Goal: Check status

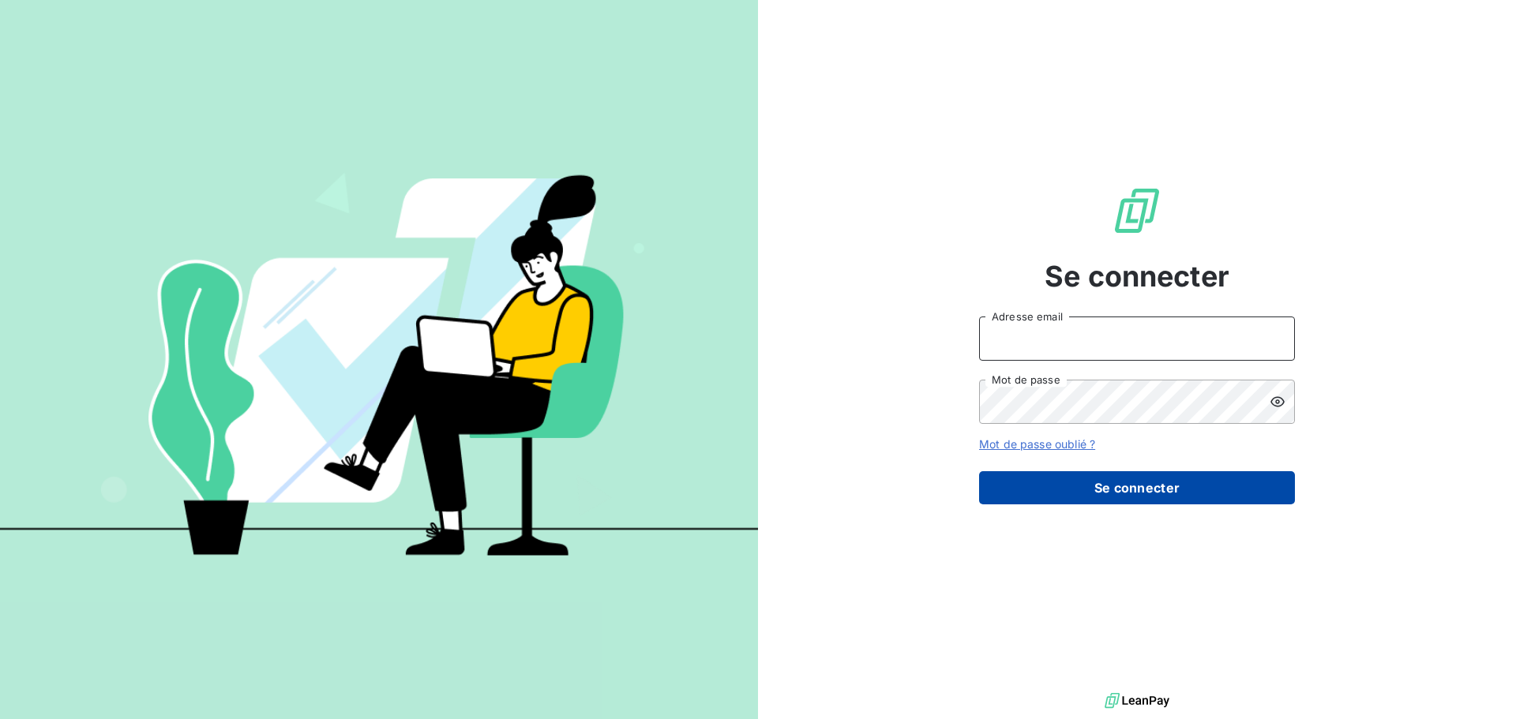
type input "[EMAIL_ADDRESS][DOMAIN_NAME]"
click at [1029, 493] on button "Se connecter" at bounding box center [1137, 487] width 316 height 33
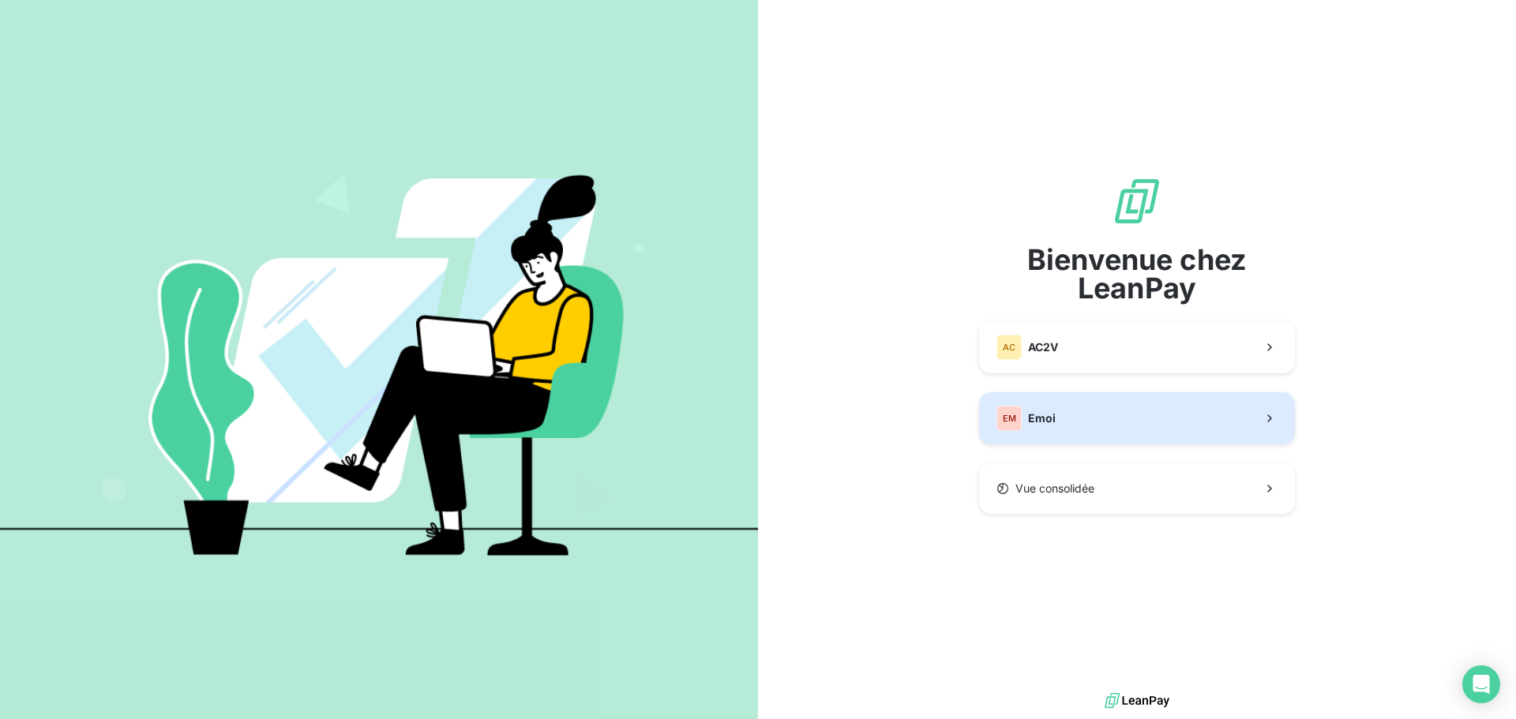
click at [1015, 427] on div "EM" at bounding box center [1008, 418] width 25 height 25
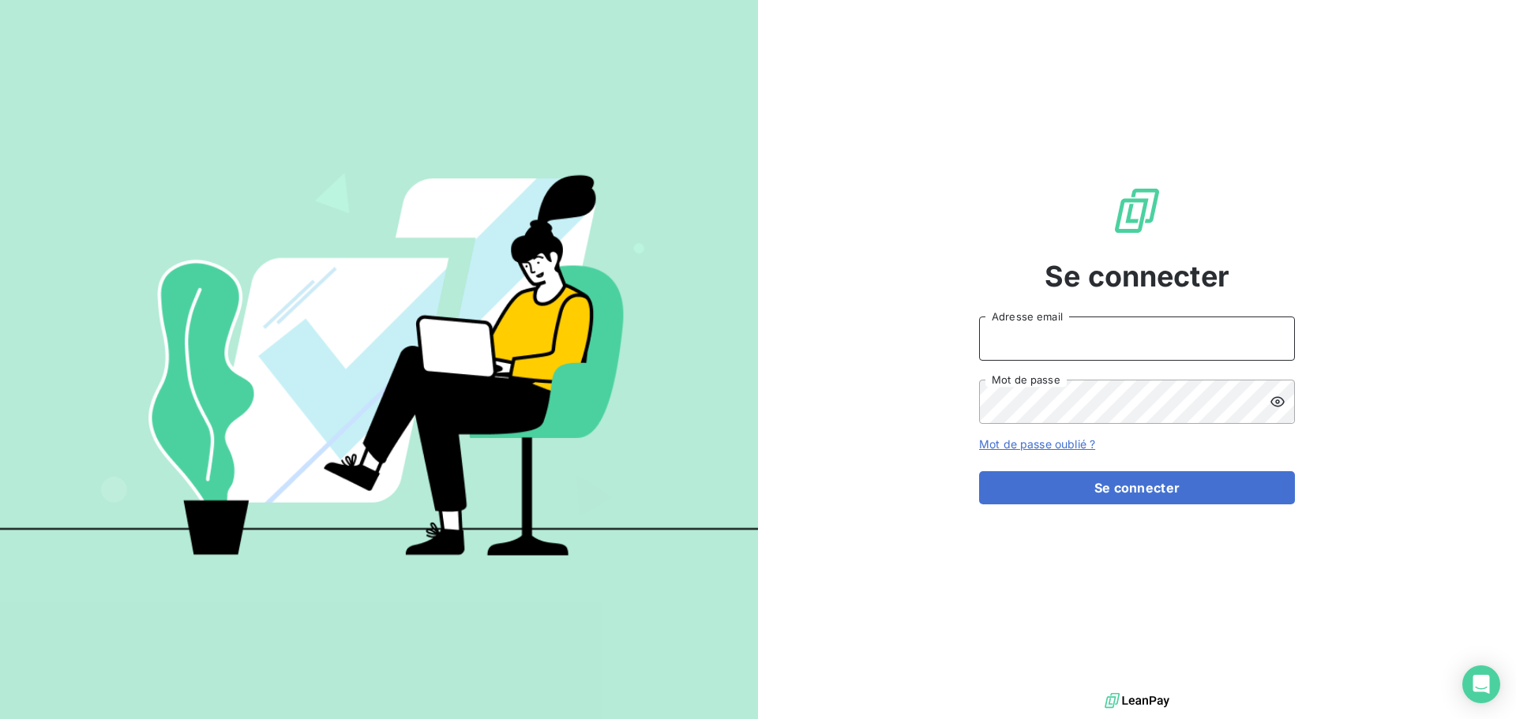
type input "[EMAIL_ADDRESS][DOMAIN_NAME]"
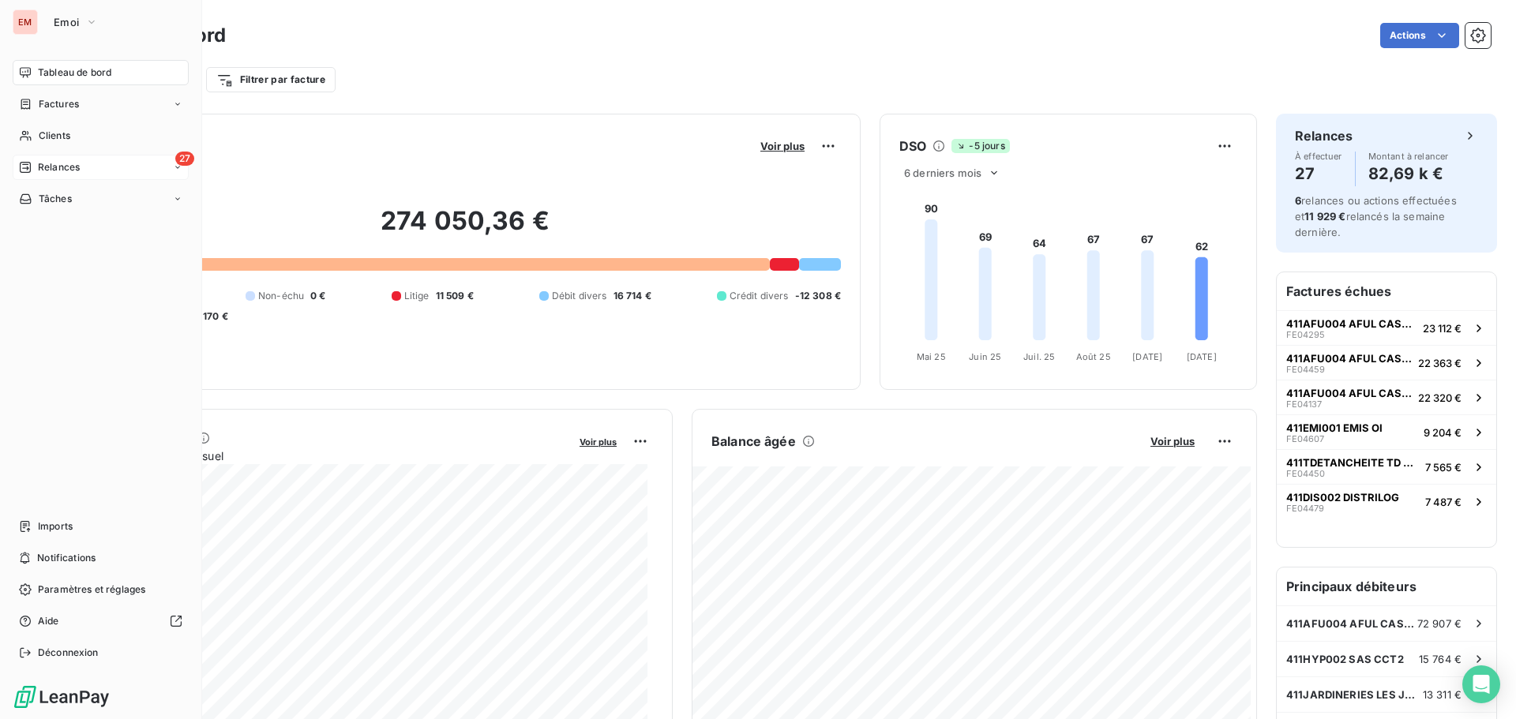
click at [24, 167] on icon at bounding box center [25, 167] width 13 height 13
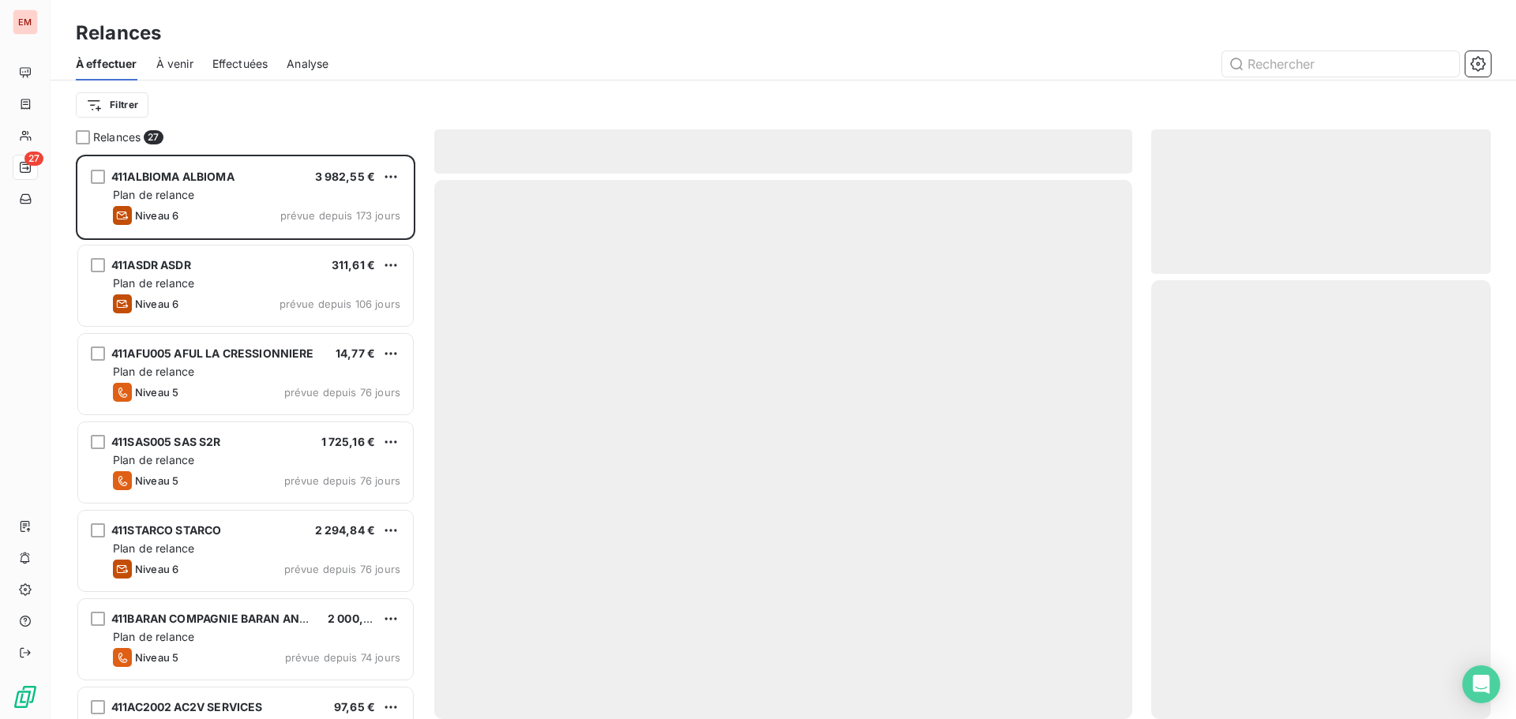
scroll to position [553, 328]
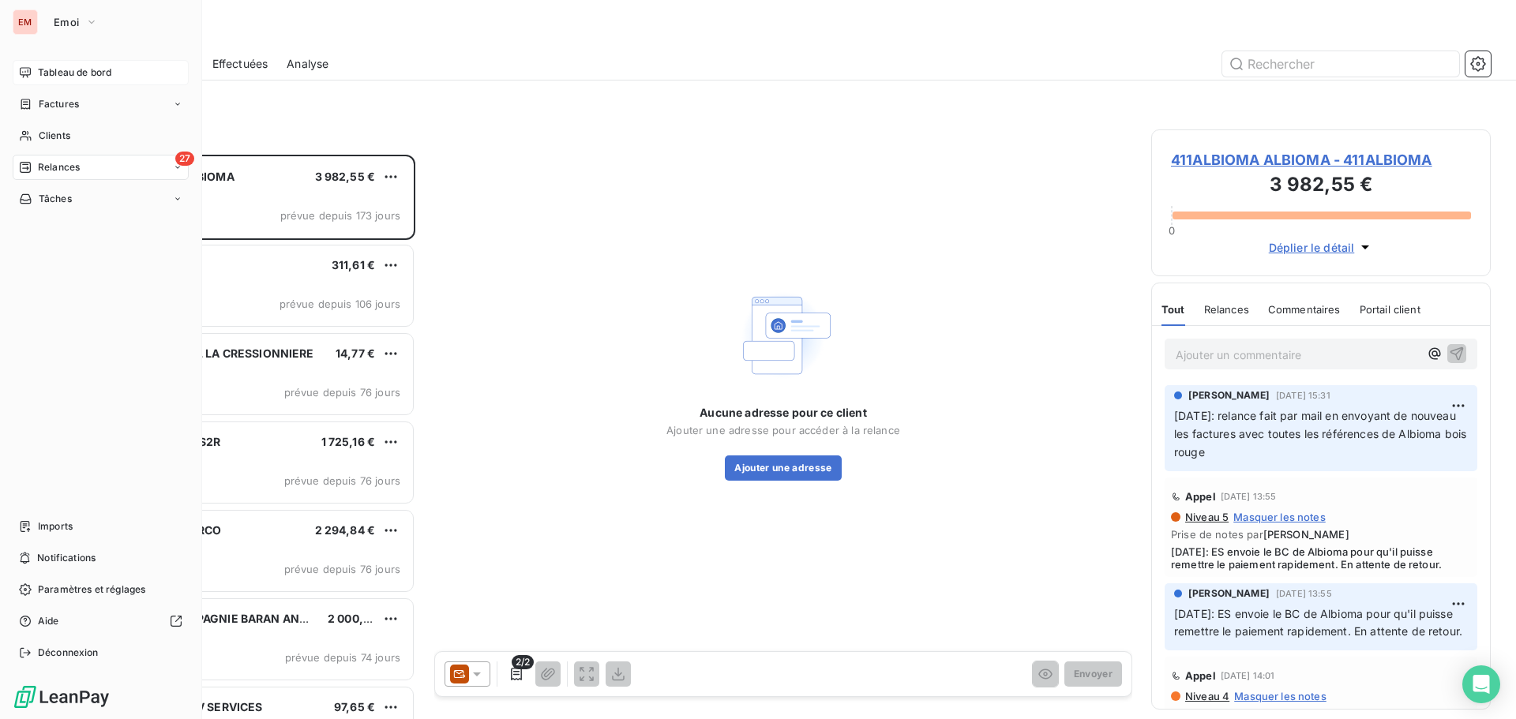
click at [75, 61] on div "Tableau de bord" at bounding box center [101, 72] width 176 height 25
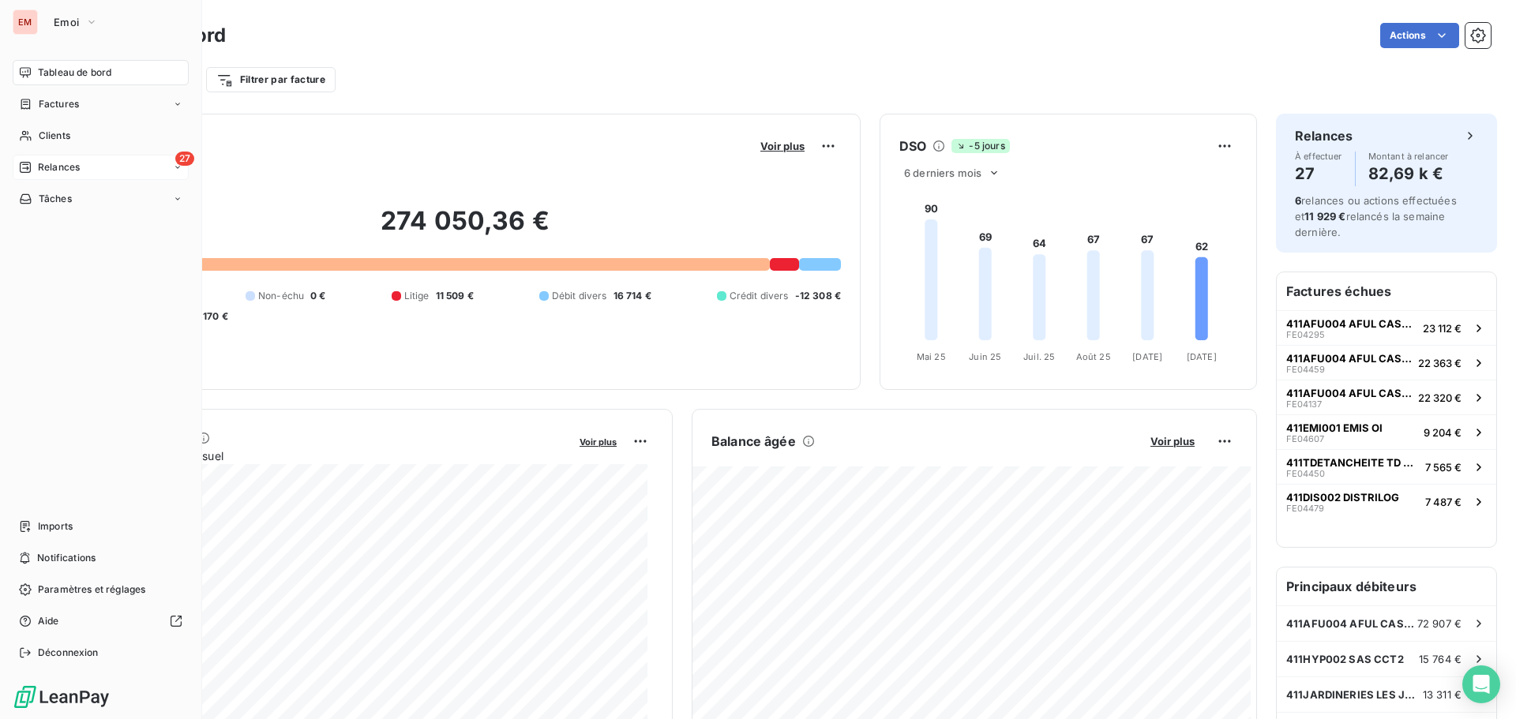
click at [59, 159] on div "27 Relances" at bounding box center [101, 167] width 176 height 25
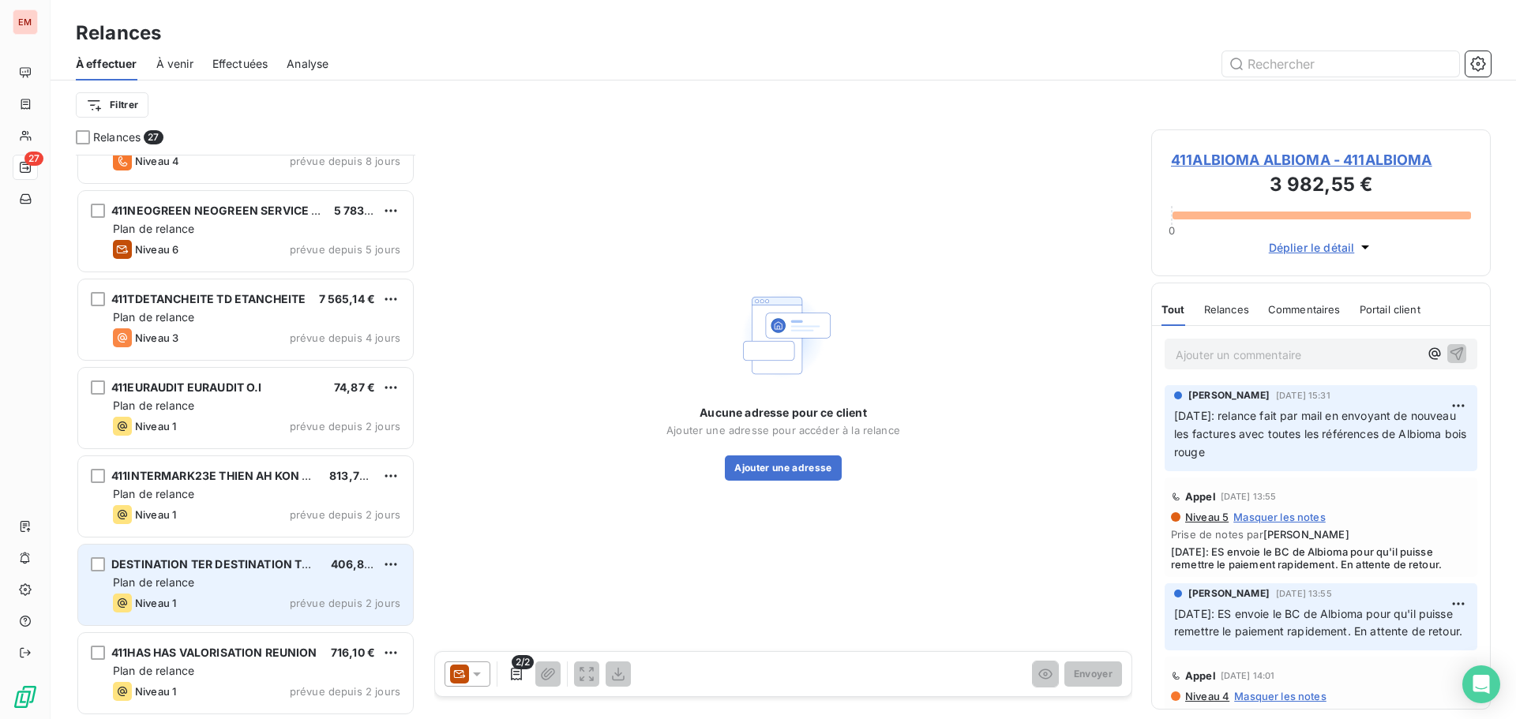
scroll to position [1745, 0]
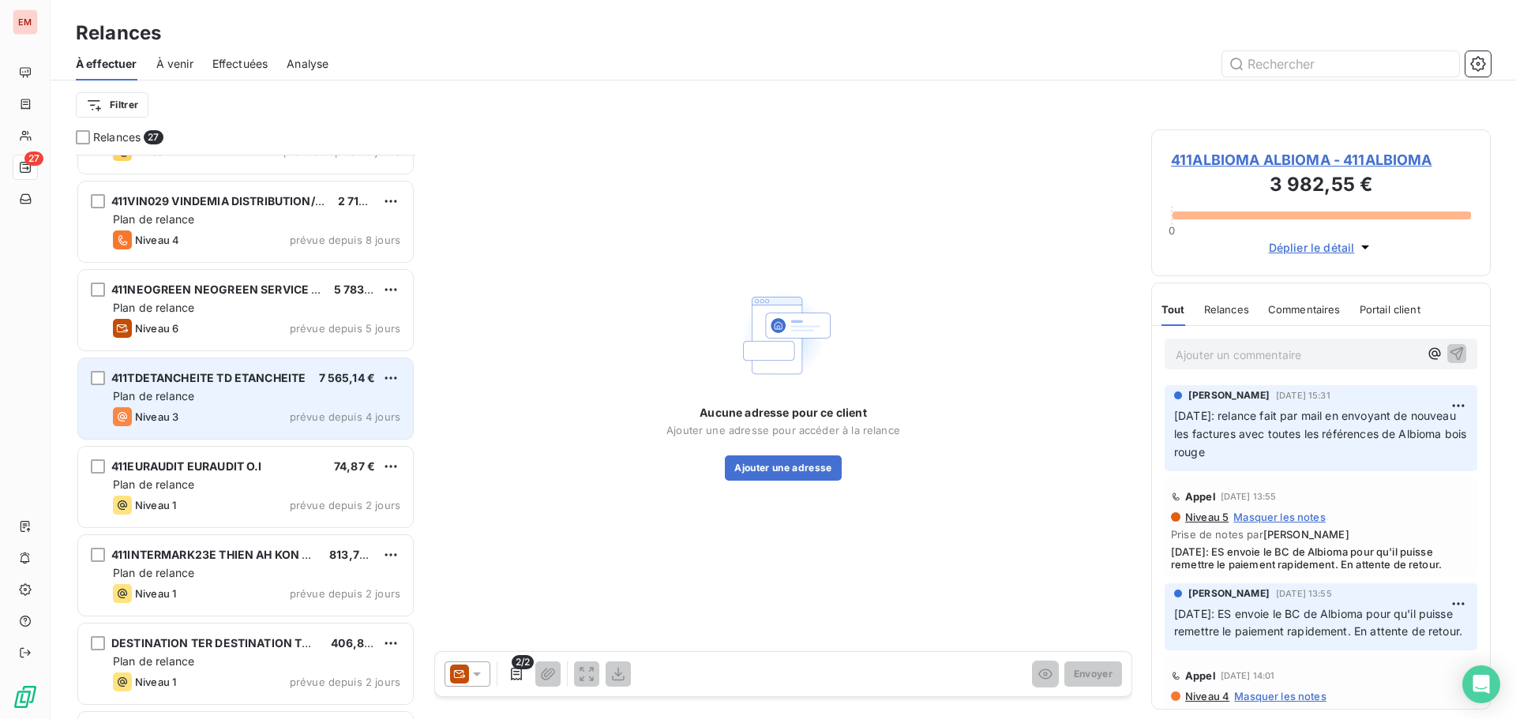
click at [187, 408] on div "Niveau 3 prévue depuis 4 jours" at bounding box center [256, 416] width 287 height 19
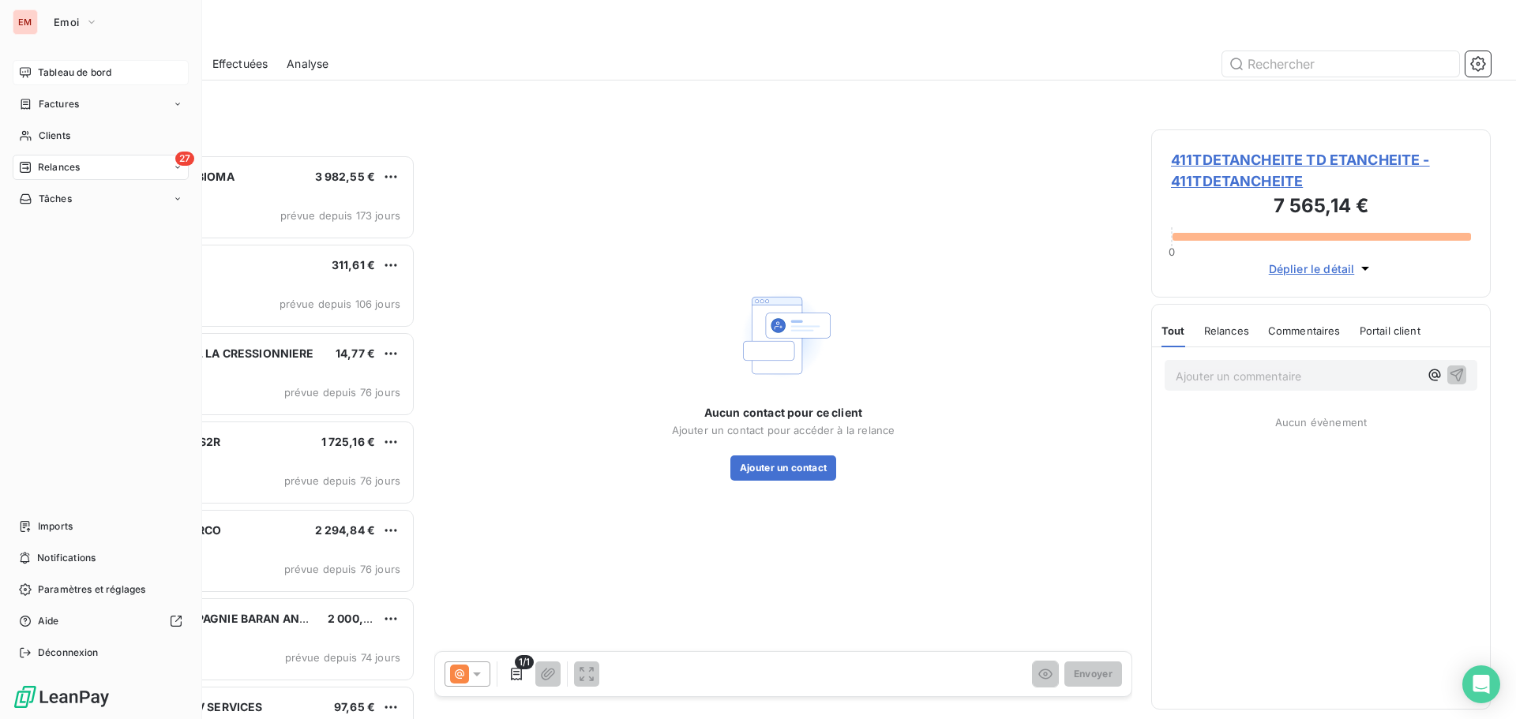
click at [23, 69] on icon at bounding box center [25, 72] width 13 height 13
